Goal: Task Accomplishment & Management: Use online tool/utility

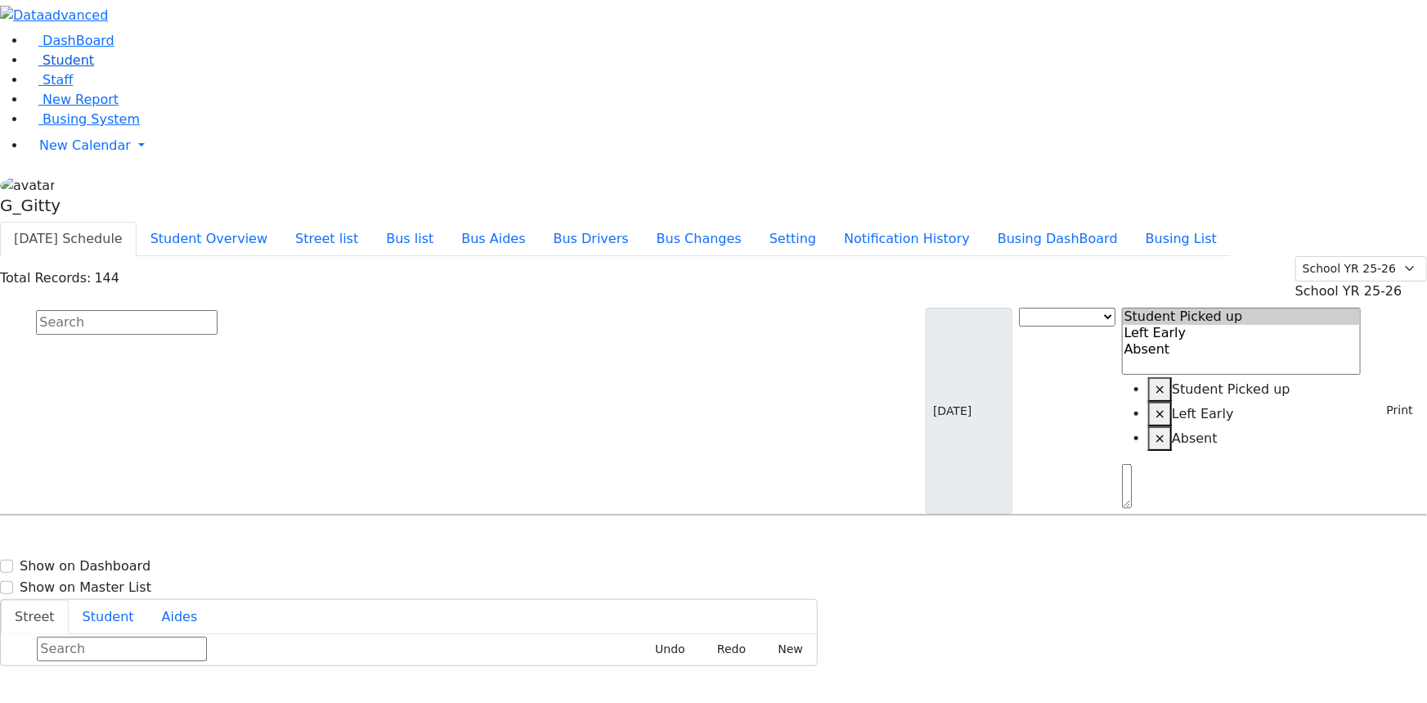
click at [47, 70] on li "Student" at bounding box center [726, 61] width 1401 height 20
click at [43, 68] on span "Student" at bounding box center [69, 60] width 52 height 16
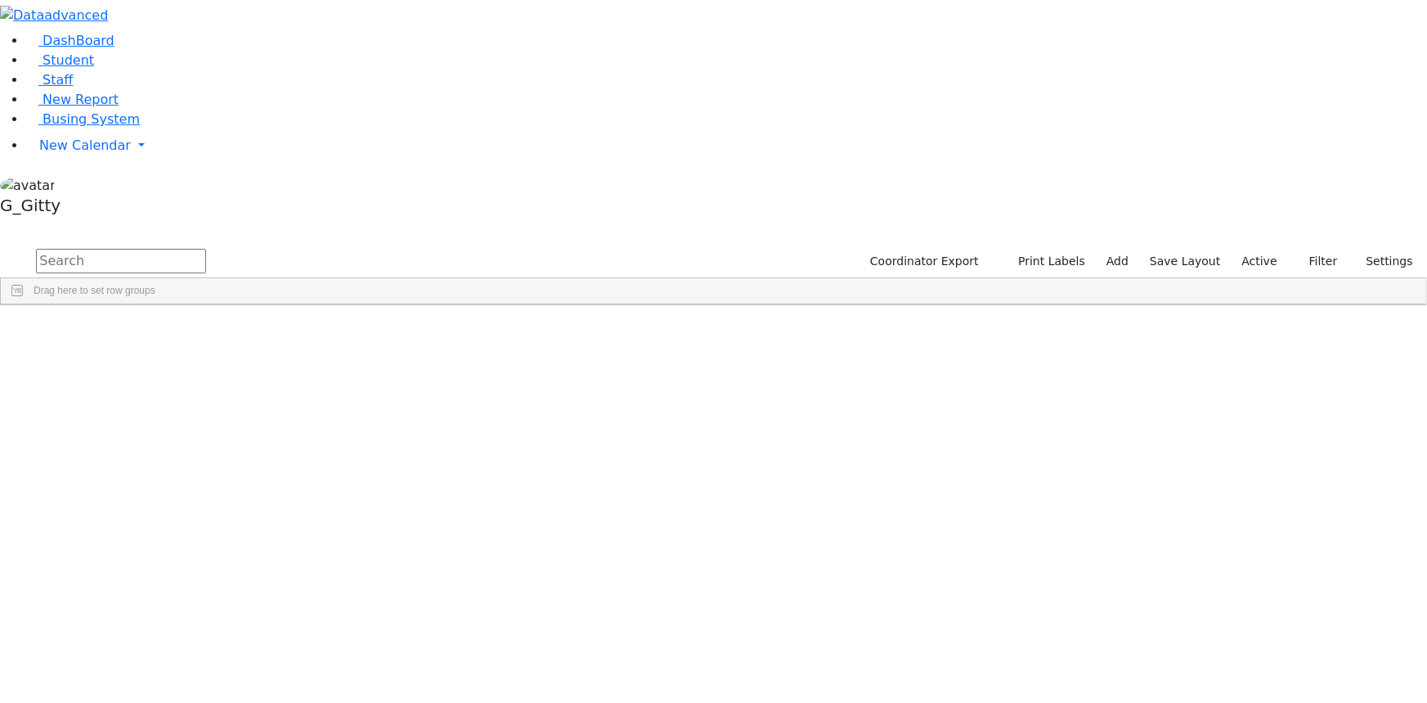
click at [206, 249] on input "text" at bounding box center [121, 261] width 170 height 25
click at [207, 684] on div "[PERSON_NAME]" at bounding box center [155, 695] width 104 height 22
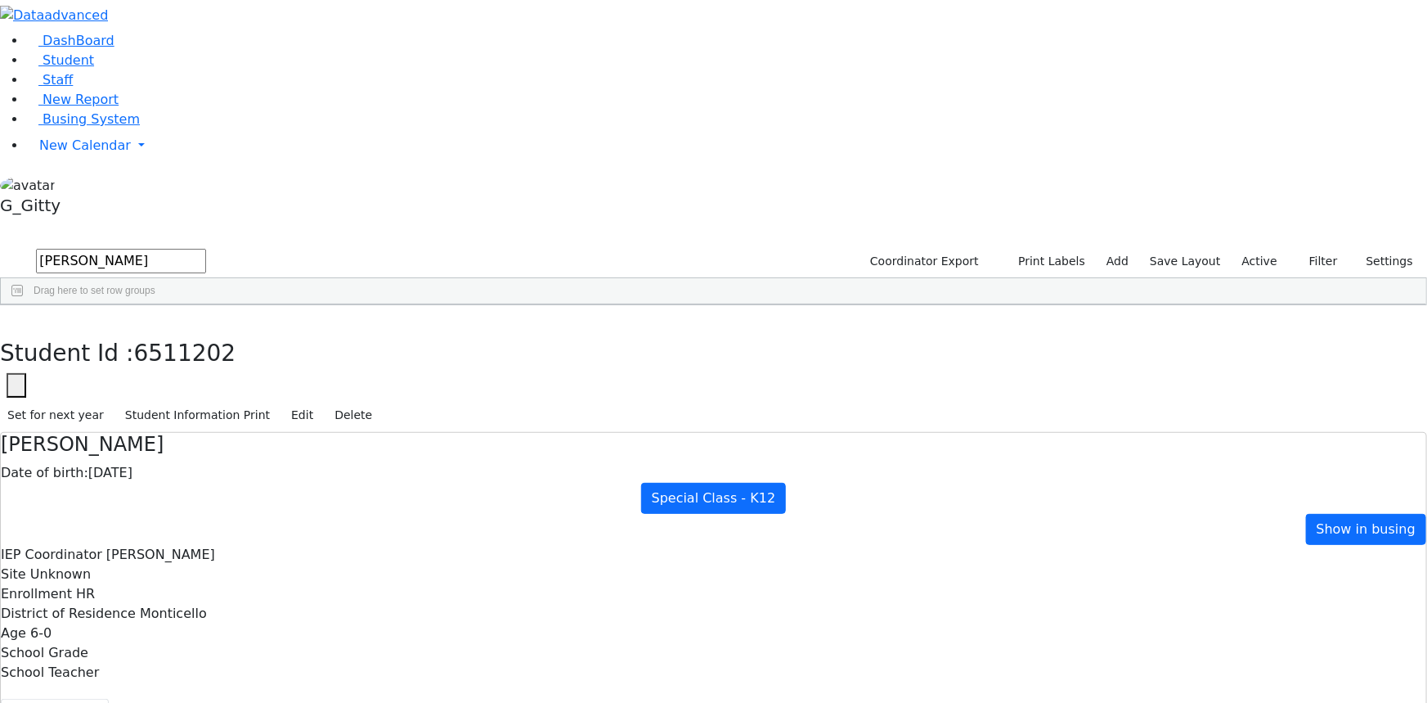
drag, startPoint x: 611, startPoint y: 267, endPoint x: 668, endPoint y: 336, distance: 90.1
drag, startPoint x: 655, startPoint y: 296, endPoint x: 613, endPoint y: 295, distance: 41.7
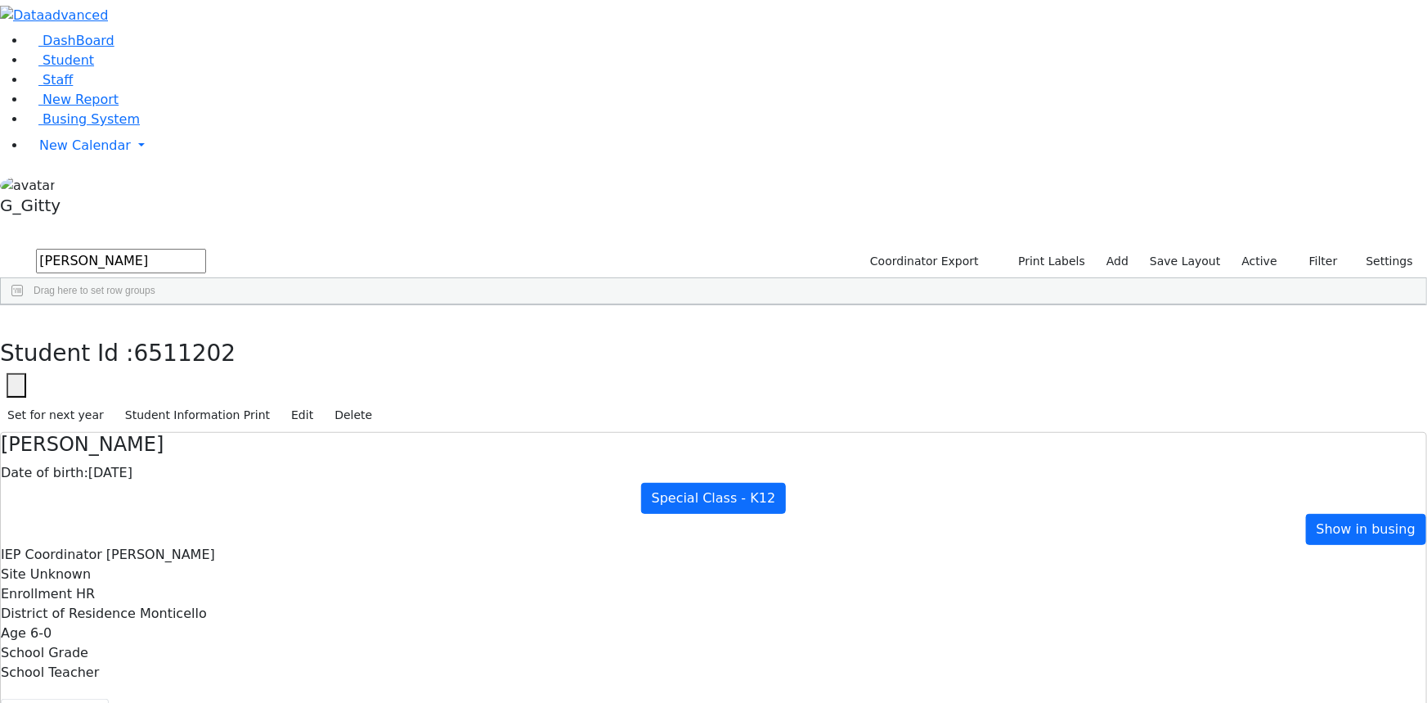
drag, startPoint x: 817, startPoint y: 269, endPoint x: 658, endPoint y: 270, distance: 159.5
drag, startPoint x: 777, startPoint y: 270, endPoint x: 683, endPoint y: 270, distance: 94.1
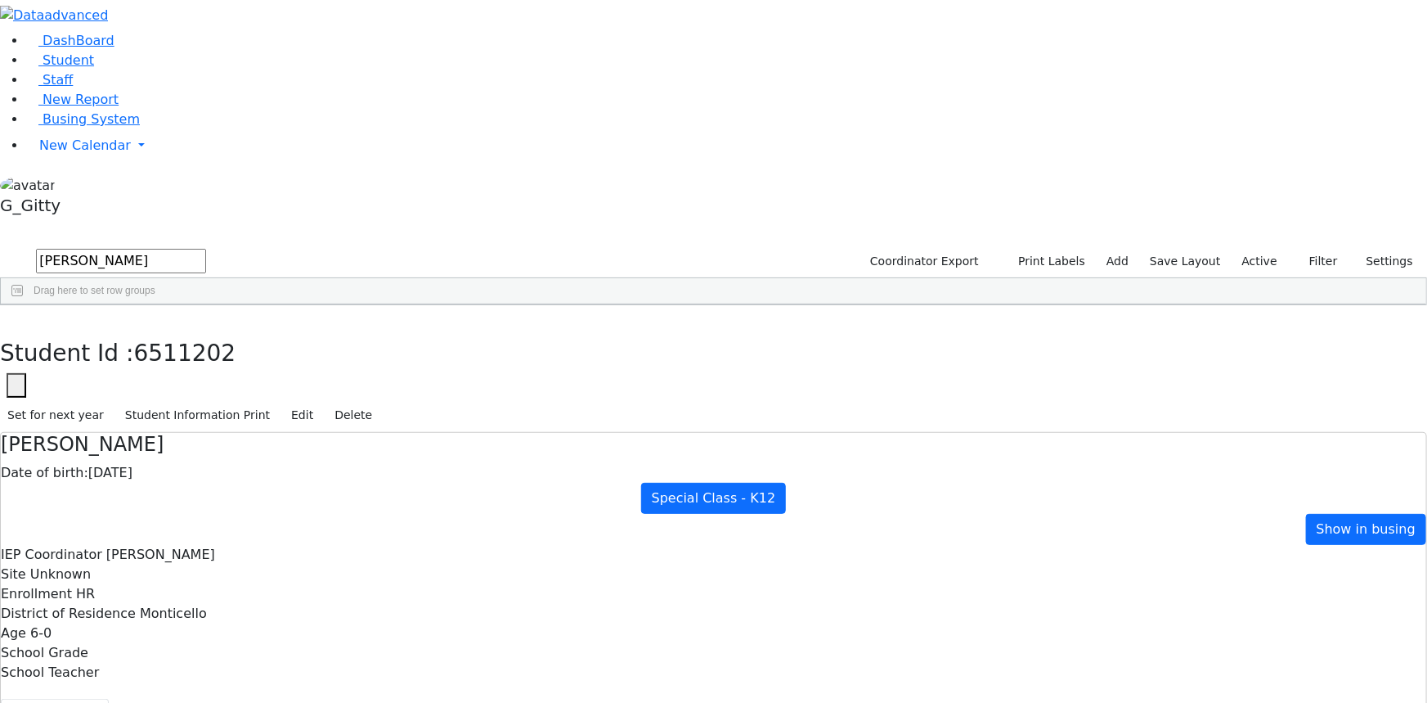
drag, startPoint x: 784, startPoint y: 272, endPoint x: 666, endPoint y: 276, distance: 118.7
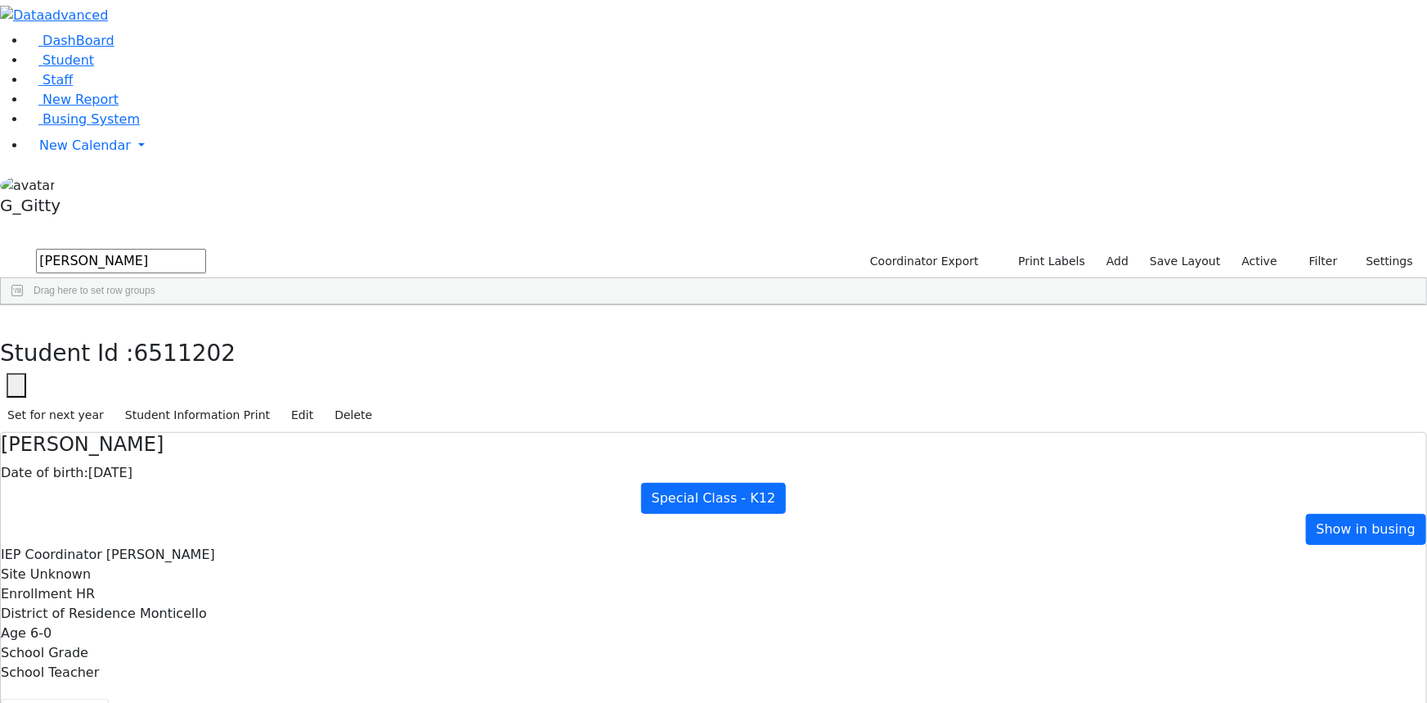
drag, startPoint x: 820, startPoint y: 275, endPoint x: 685, endPoint y: 281, distance: 134.3
click at [24, 305] on button "button" at bounding box center [12, 322] width 24 height 34
click at [206, 249] on input "[PERSON_NAME]" at bounding box center [121, 261] width 170 height 25
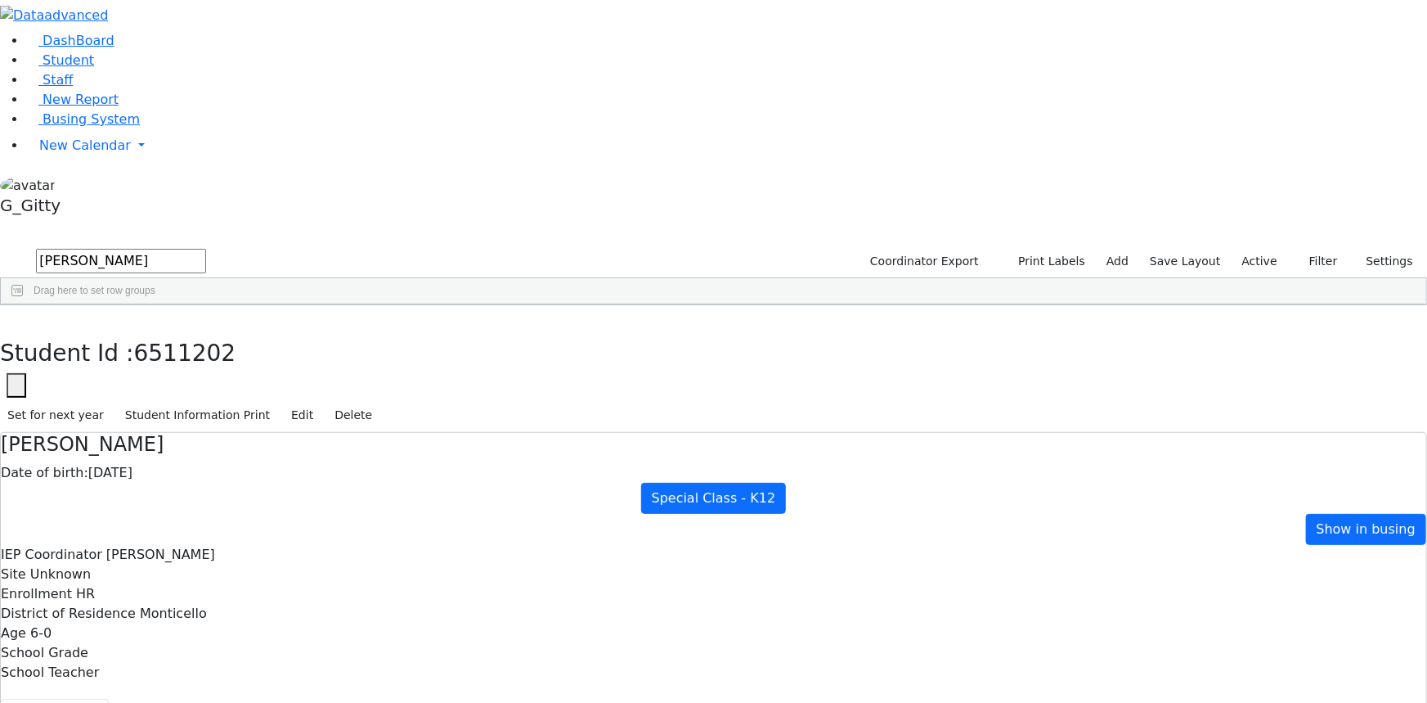
type input "[PERSON_NAME]"
click at [1054, 249] on button "Print Labels" at bounding box center [1046, 261] width 93 height 25
checkbox input "true"
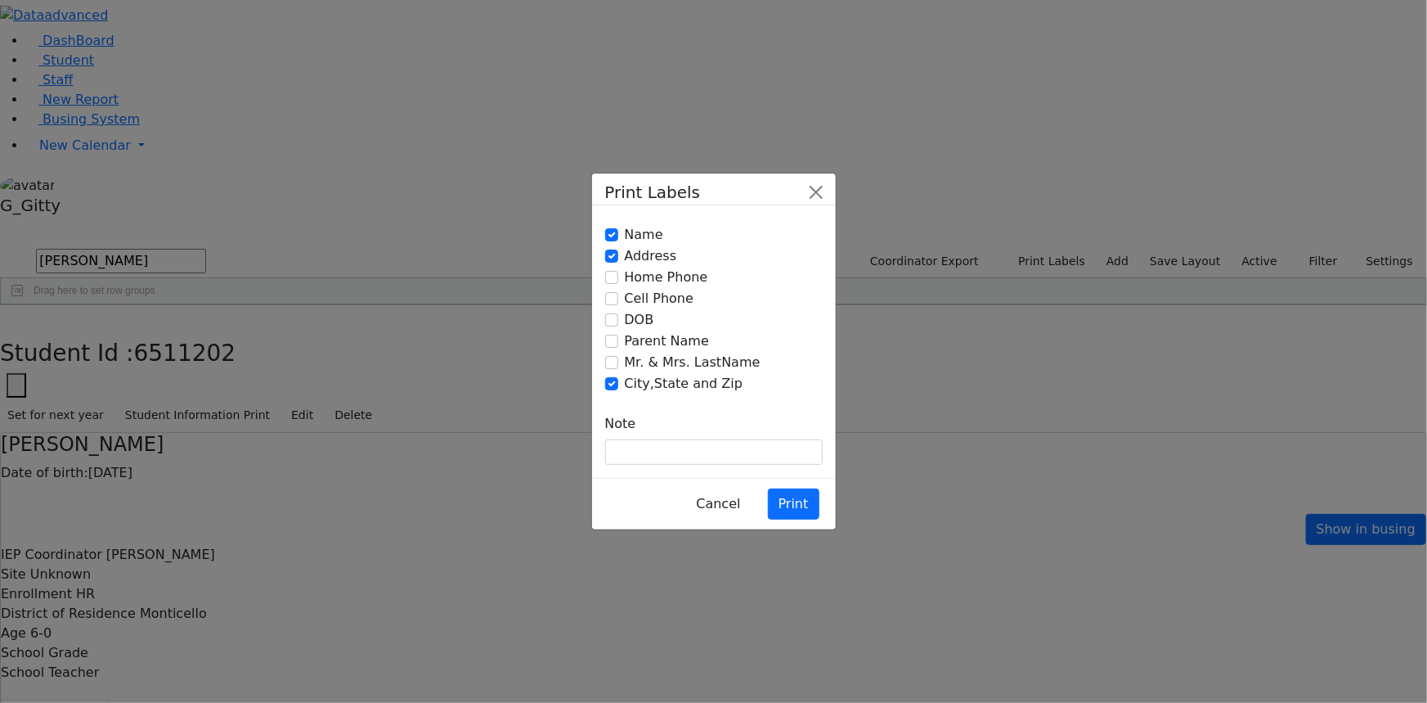
click at [630, 366] on label "Mr. & Mrs. LastName" at bounding box center [693, 363] width 136 height 20
click at [618, 366] on input "Mr. & Mrs. LastName" at bounding box center [611, 362] width 13 height 13
checkbox input "true"
click at [628, 245] on label "Name" at bounding box center [644, 235] width 38 height 20
click at [618, 241] on input "Name" at bounding box center [611, 234] width 13 height 13
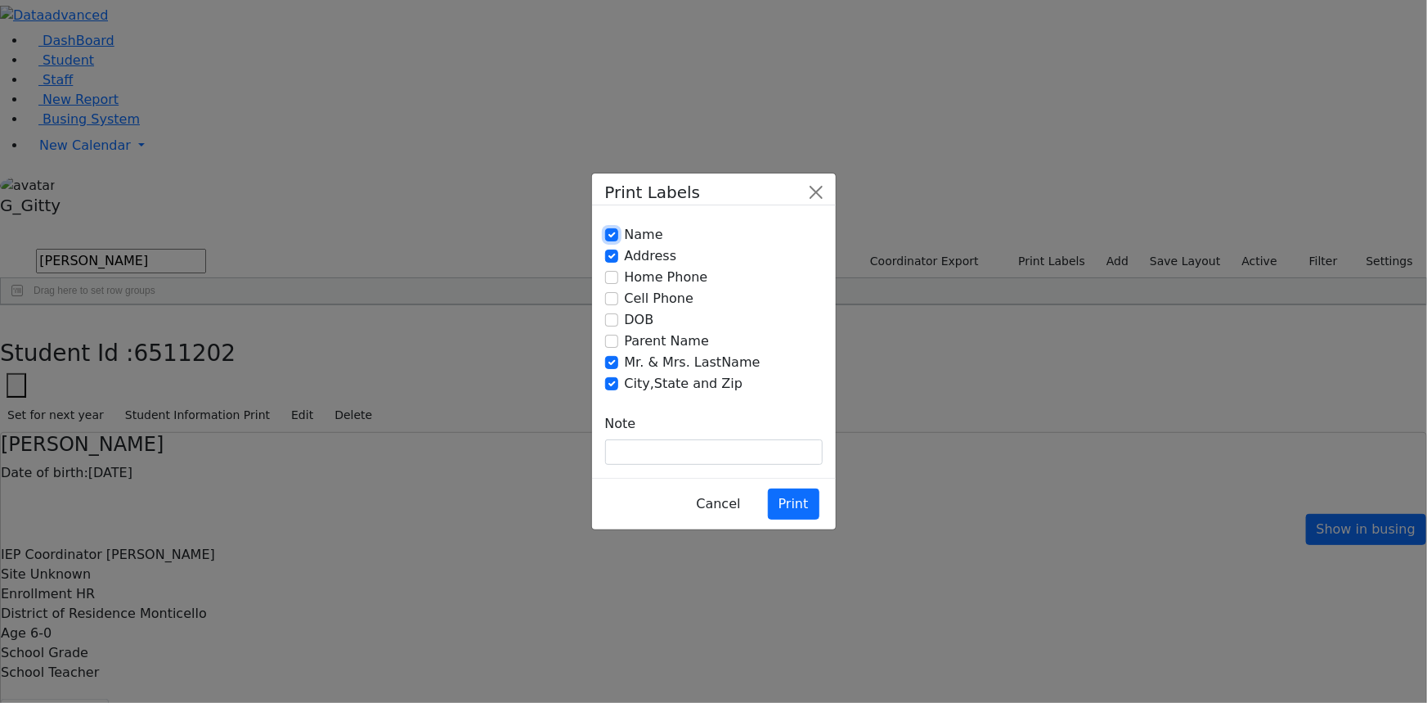
checkbox input "false"
click at [807, 488] on button "Print" at bounding box center [794, 503] width 52 height 31
